Goal: Navigation & Orientation: Find specific page/section

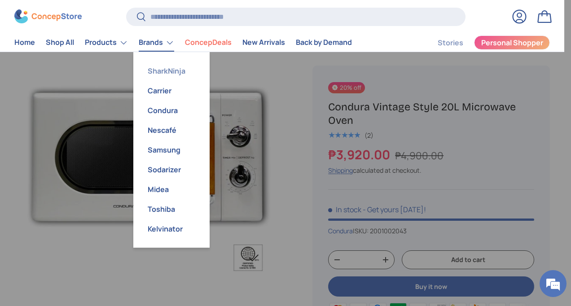
click at [165, 74] on link "SharkNinja" at bounding box center [172, 71] width 66 height 20
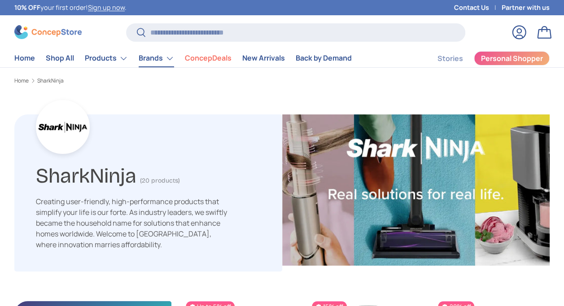
click at [157, 58] on link "Brands" at bounding box center [156, 58] width 35 height 18
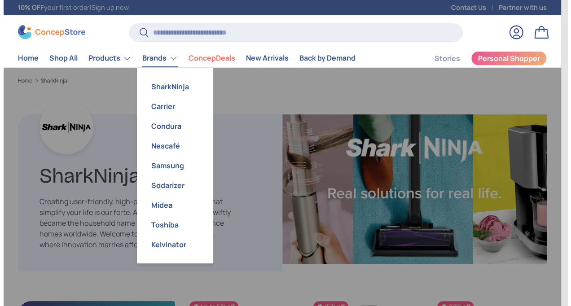
scroll to position [1924, 2792]
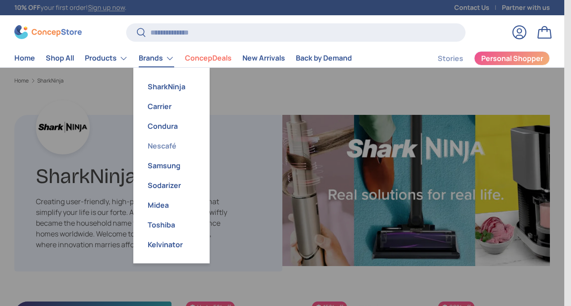
click at [159, 147] on link "Nescafé" at bounding box center [172, 146] width 66 height 20
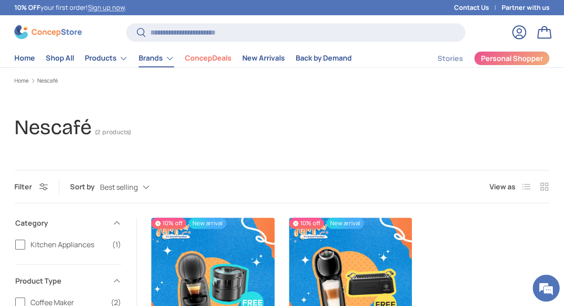
click at [154, 56] on link "Brands" at bounding box center [156, 58] width 35 height 18
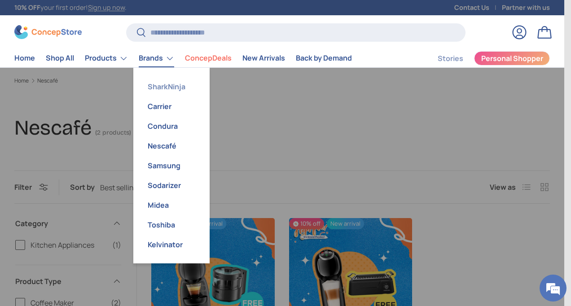
click at [167, 84] on link "SharkNinja" at bounding box center [172, 87] width 66 height 20
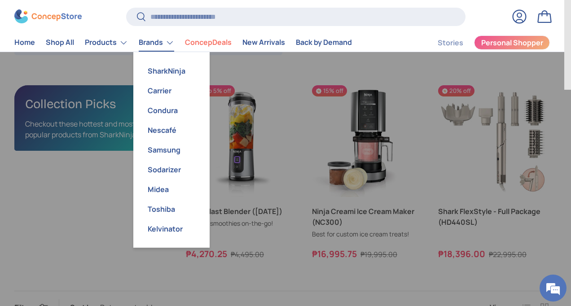
scroll to position [1924, 2792]
click at [147, 42] on link "Brands" at bounding box center [156, 43] width 35 height 18
click at [173, 148] on link "Samsung" at bounding box center [172, 150] width 66 height 20
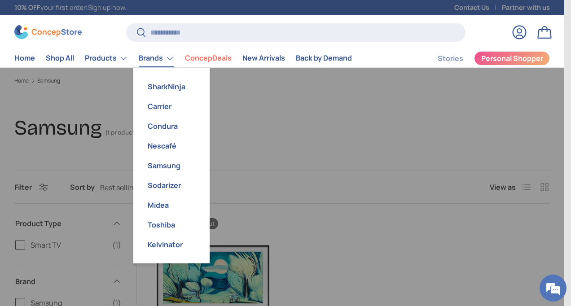
click at [165, 57] on link "Brands" at bounding box center [156, 58] width 35 height 18
click at [184, 184] on link "Sodarizer" at bounding box center [172, 186] width 66 height 20
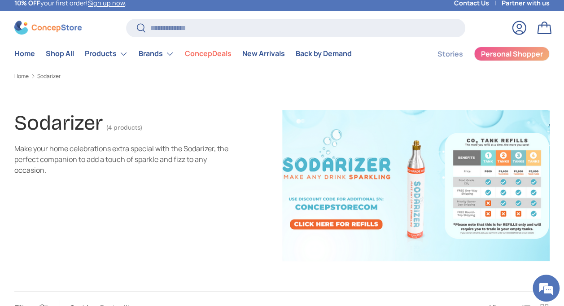
scroll to position [2, 0]
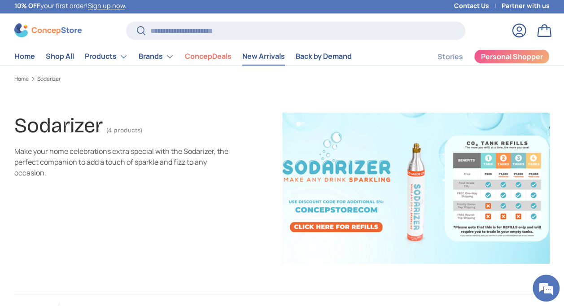
click at [251, 57] on link "New Arrivals" at bounding box center [263, 57] width 43 height 18
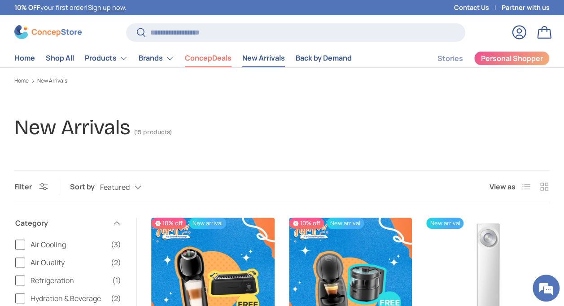
click at [219, 58] on link "ConcepDeals" at bounding box center [208, 58] width 47 height 18
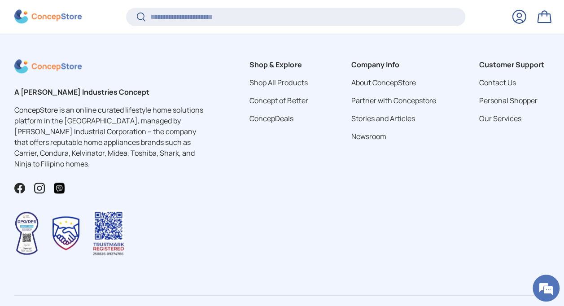
scroll to position [3923, 0]
